Goal: Task Accomplishment & Management: Manage account settings

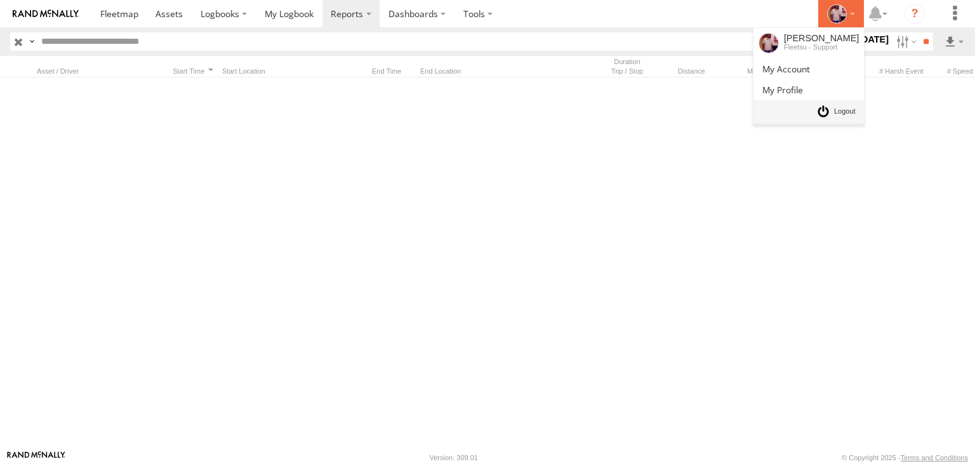
drag, startPoint x: 0, startPoint y: 0, endPoint x: 844, endPoint y: 110, distance: 851.2
click at [844, 27] on li "[PERSON_NAME] Fleetsu - Support" at bounding box center [842, 13] width 46 height 27
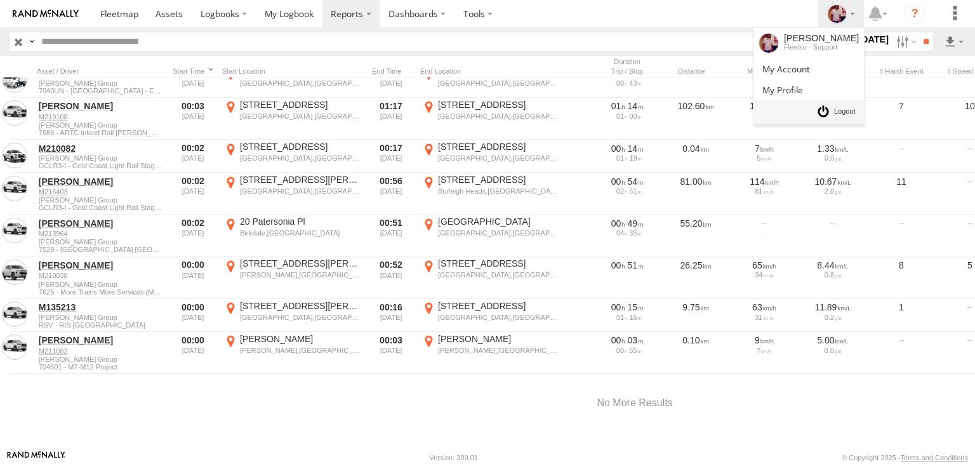
click at [844, 110] on span at bounding box center [845, 112] width 22 height 14
